Goal: Task Accomplishment & Management: Manage account settings

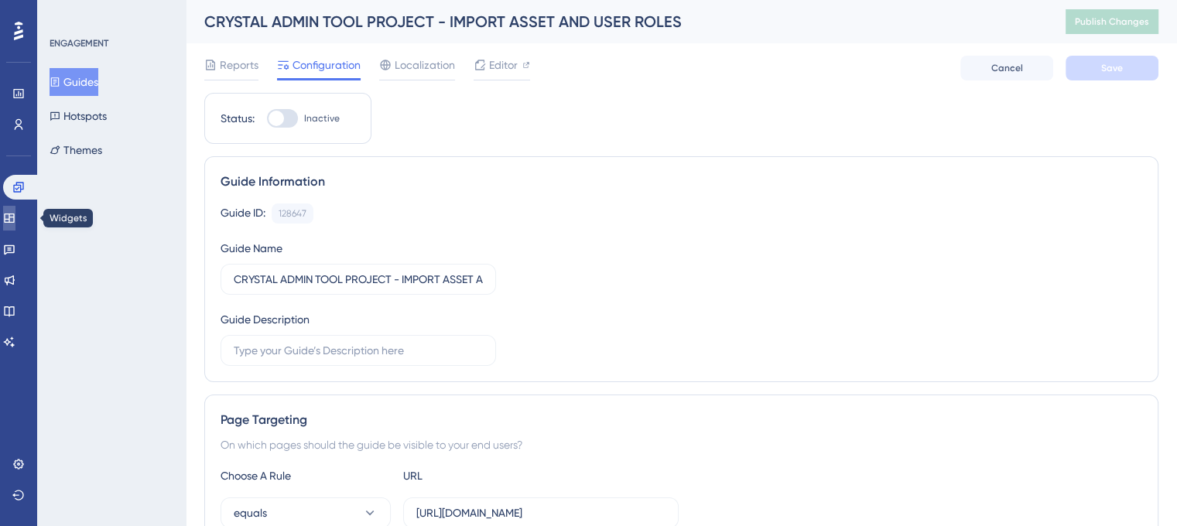
click at [15, 219] on icon at bounding box center [9, 218] width 12 height 12
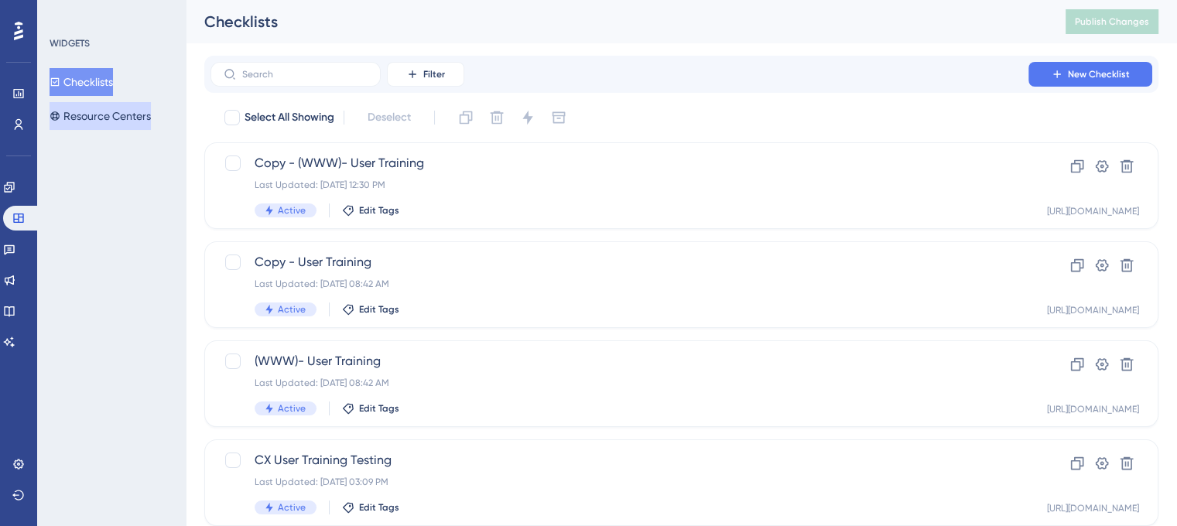
click at [107, 108] on button "Resource Centers" at bounding box center [100, 116] width 101 height 28
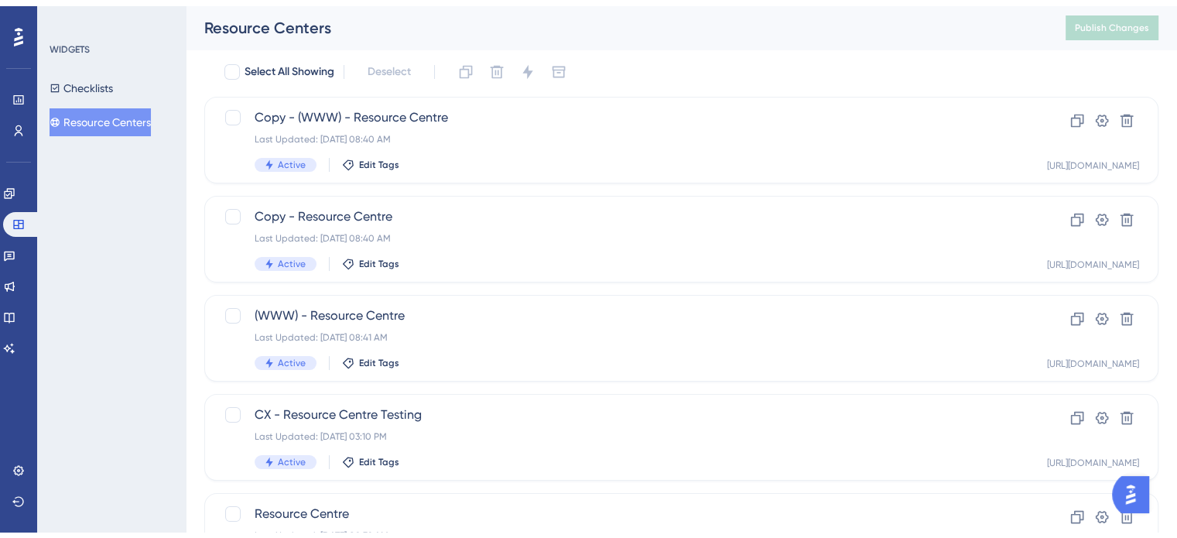
scroll to position [136, 0]
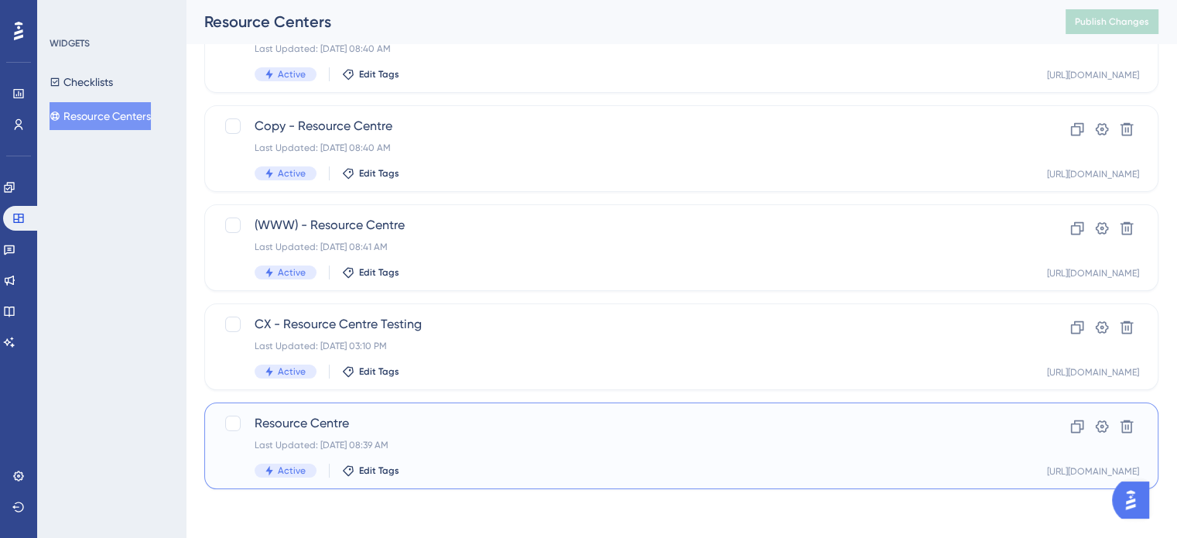
click at [504, 439] on div "Last Updated: [DATE] 08:39 AM" at bounding box center [620, 445] width 730 height 12
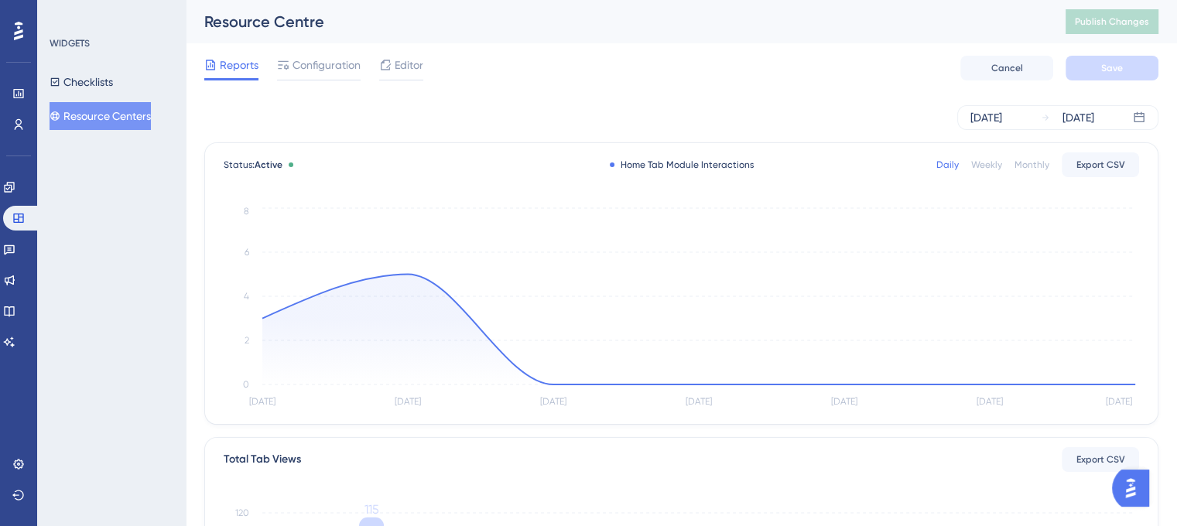
click at [139, 117] on button "Resource Centers" at bounding box center [100, 116] width 101 height 28
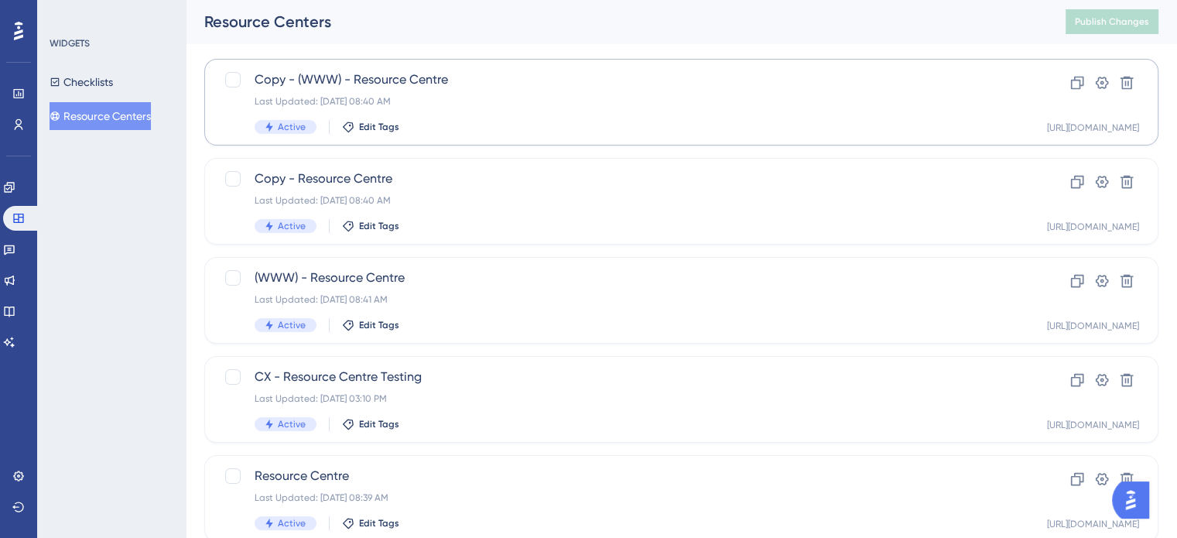
scroll to position [136, 0]
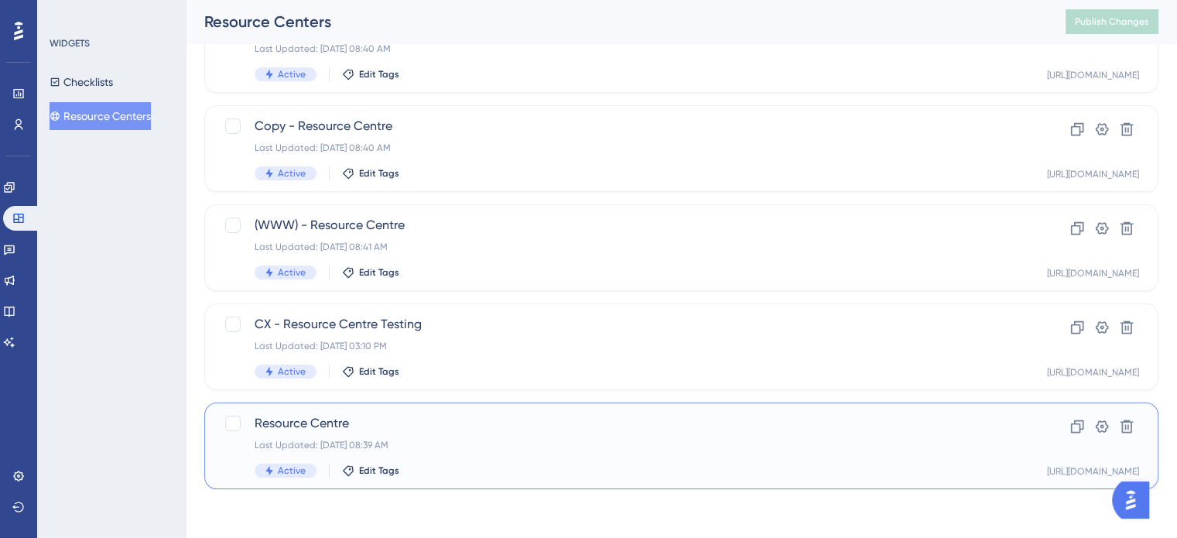
click at [511, 432] on div "Resource Centre Last Updated: [DATE] 08:39 AM Active Edit Tags" at bounding box center [620, 445] width 730 height 63
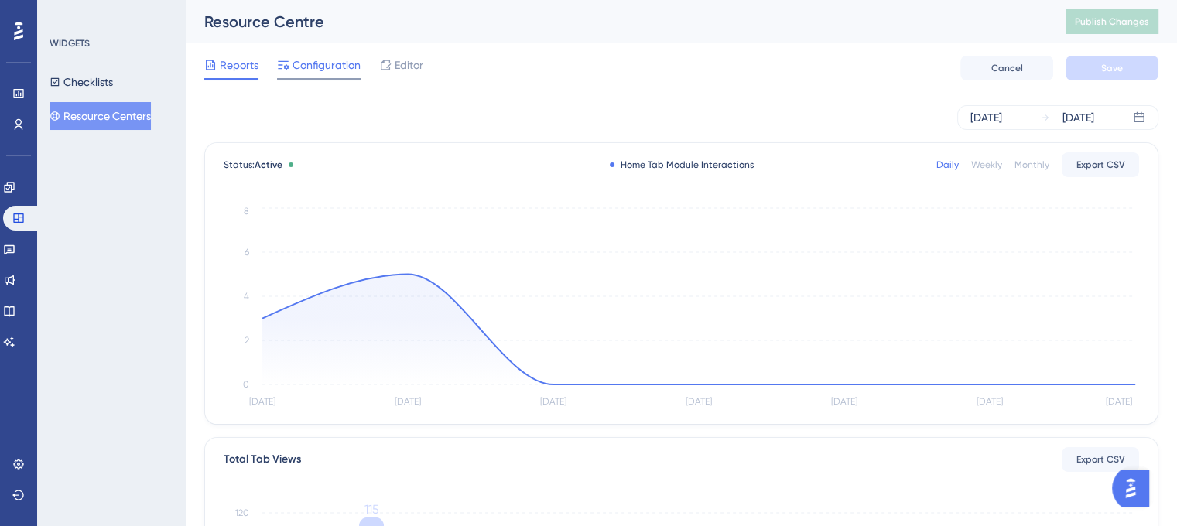
click at [319, 74] on div "Configuration" at bounding box center [319, 68] width 84 height 25
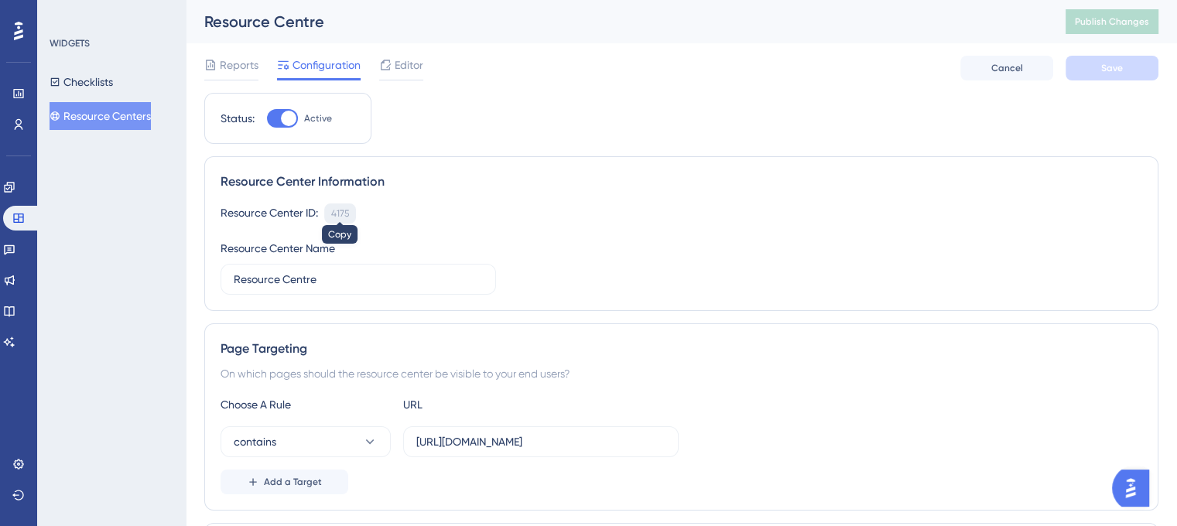
click at [343, 211] on div "4175" at bounding box center [340, 213] width 18 height 12
